Goal: Task Accomplishment & Management: Manage account settings

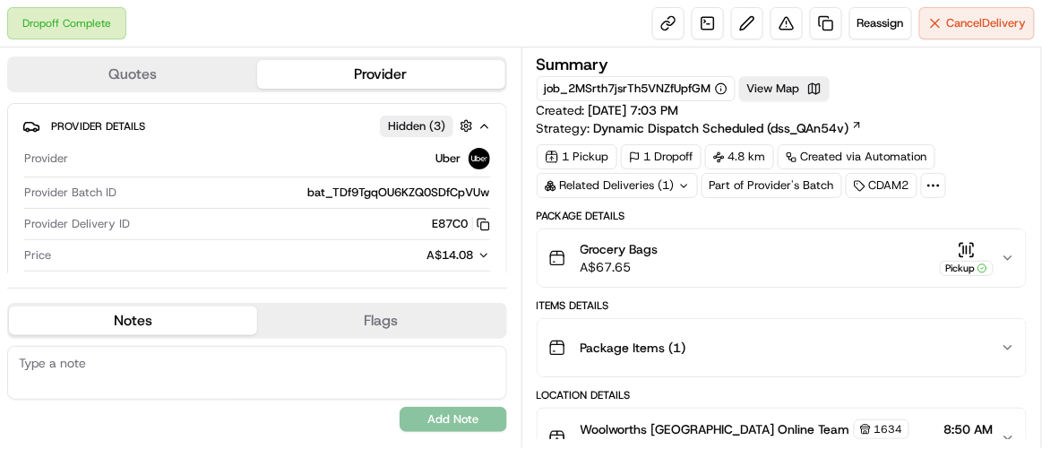
click at [971, 261] on div "Pickup" at bounding box center [967, 268] width 54 height 15
click at [1014, 255] on icon "button" at bounding box center [1008, 258] width 14 height 14
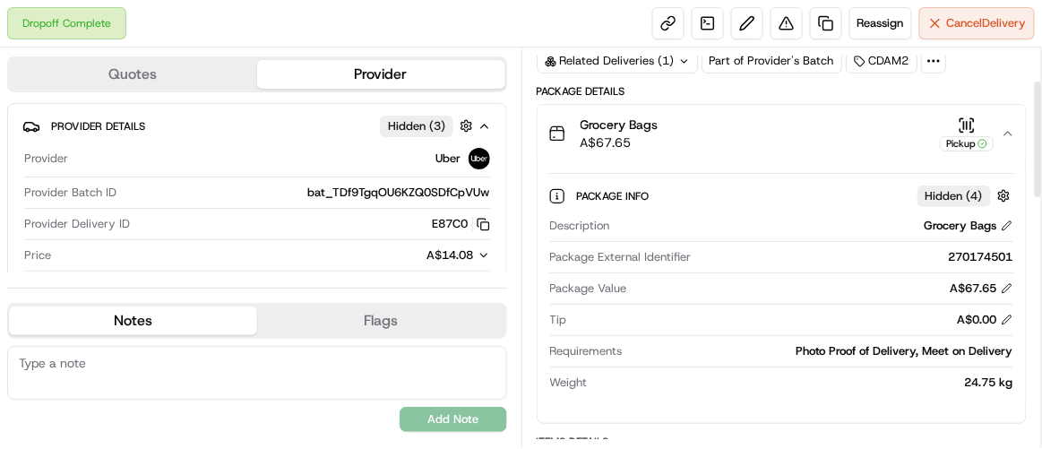
scroll to position [162, 0]
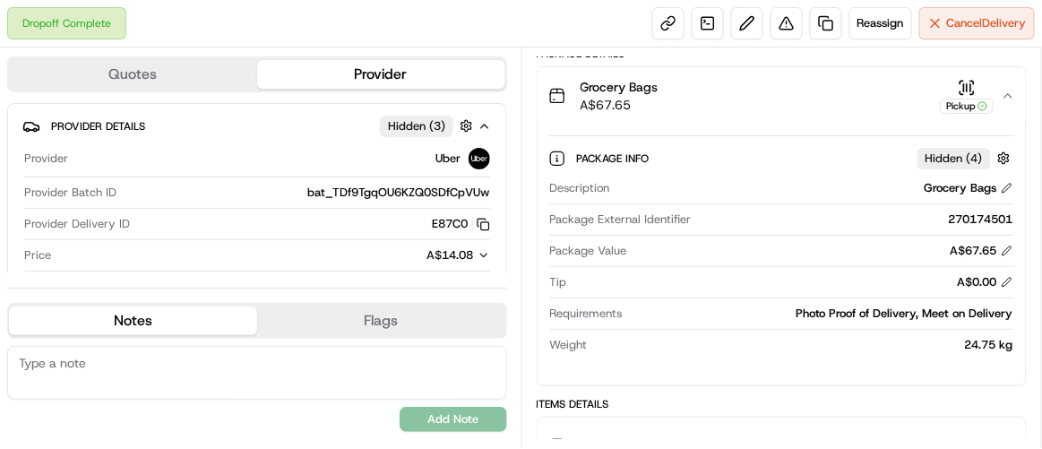
click at [951, 151] on span "Hidden ( 4 )" at bounding box center [954, 159] width 57 height 16
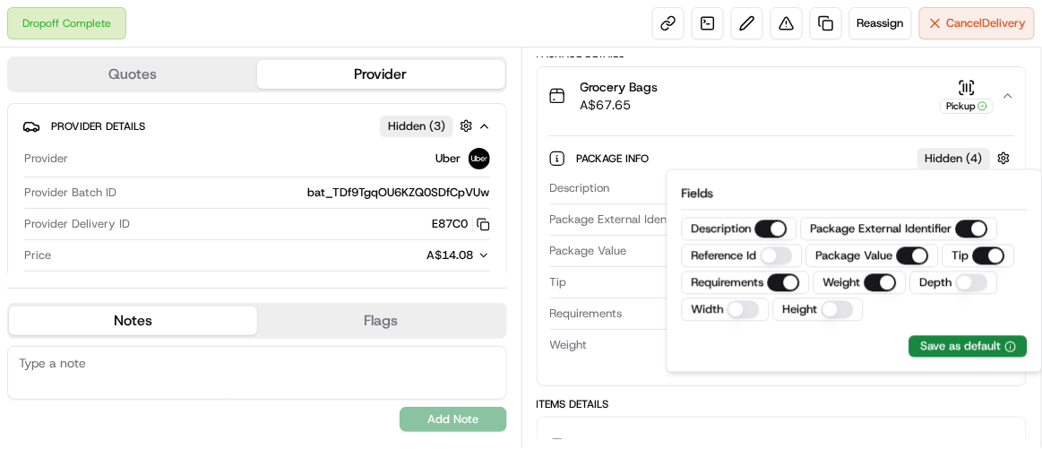
click at [802, 115] on button "Grocery Bags A$67.65 Pickup" at bounding box center [782, 95] width 489 height 57
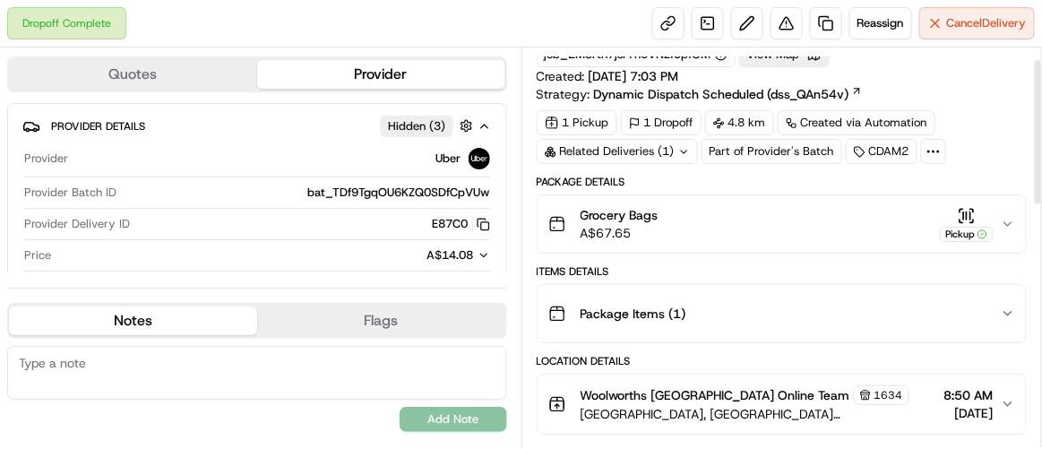
scroll to position [0, 0]
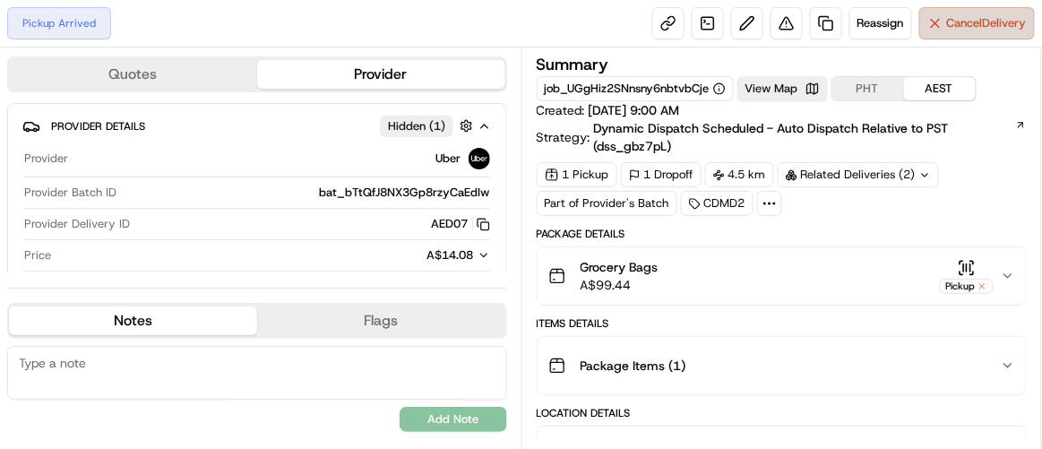
click at [967, 15] on span "Cancel Delivery" at bounding box center [987, 23] width 80 height 16
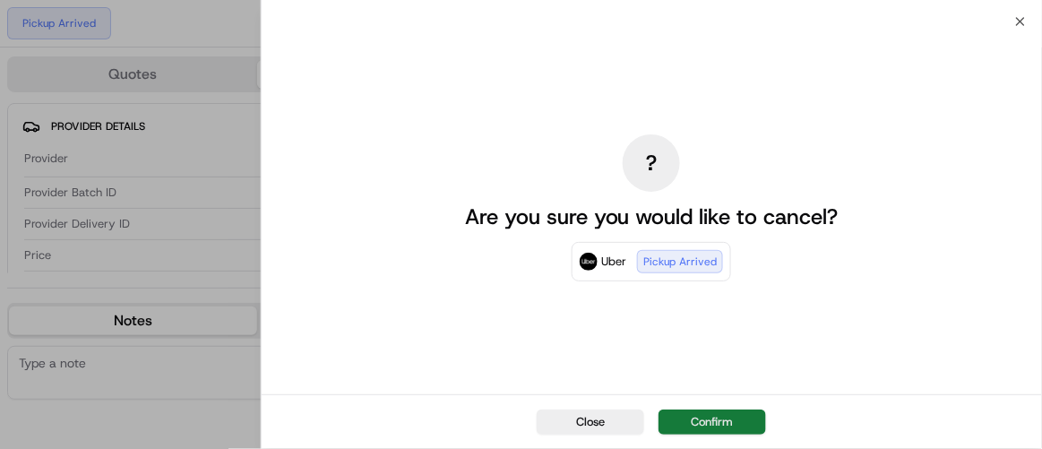
click at [693, 419] on button "Confirm" at bounding box center [713, 422] width 108 height 25
